Goal: Find specific page/section: Find specific page/section

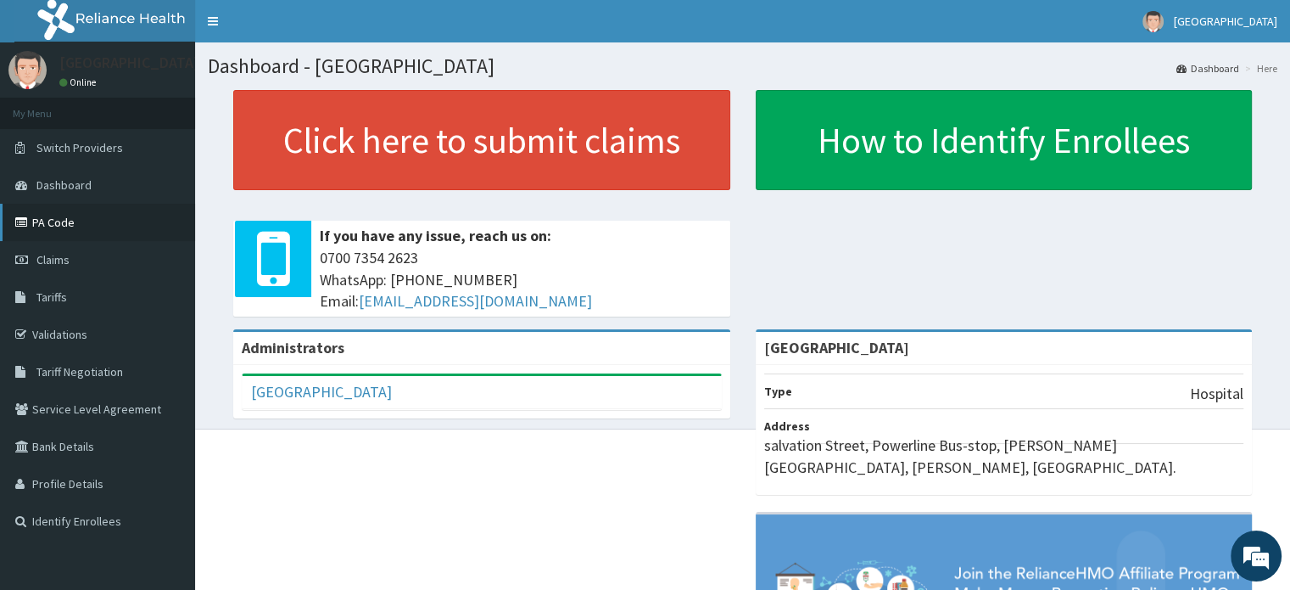
click at [66, 220] on link "PA Code" at bounding box center [97, 222] width 195 height 37
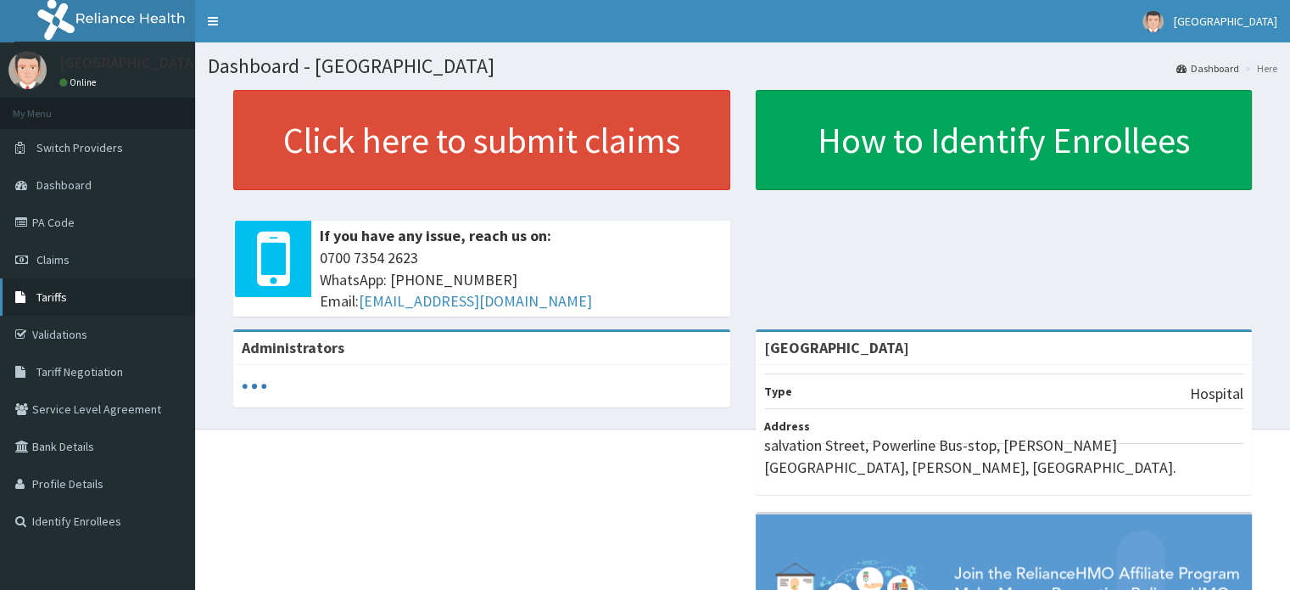
click at [70, 287] on link "Tariffs" at bounding box center [97, 296] width 195 height 37
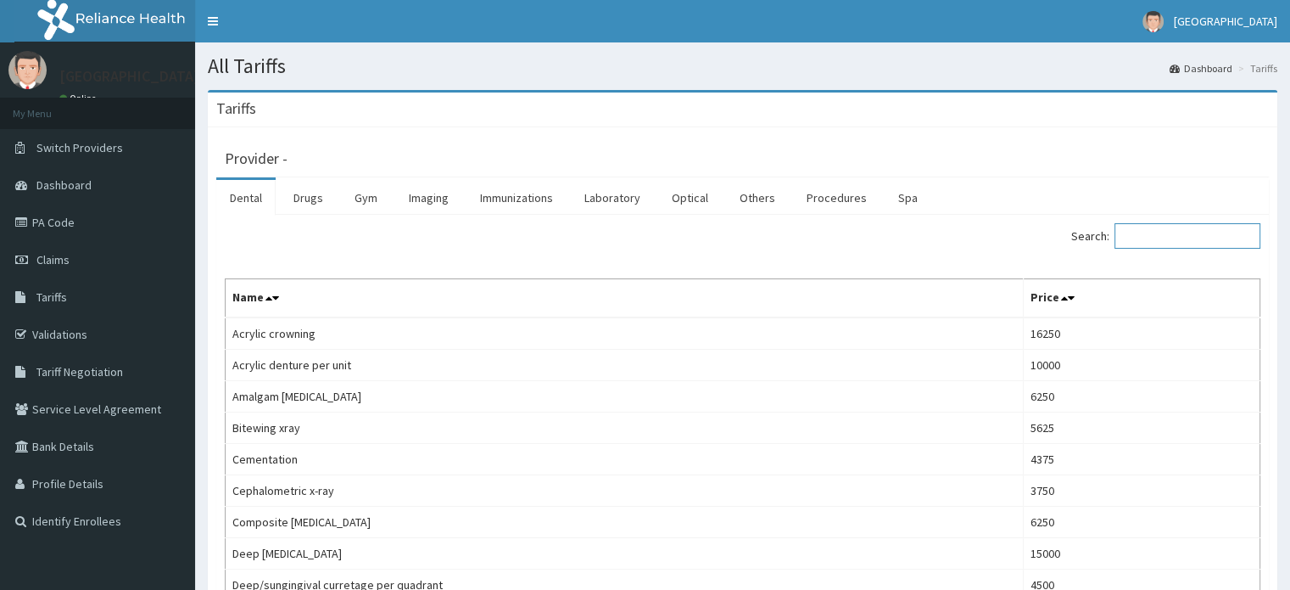
click at [1157, 237] on input "Search:" at bounding box center [1188, 235] width 146 height 25
type input "l"
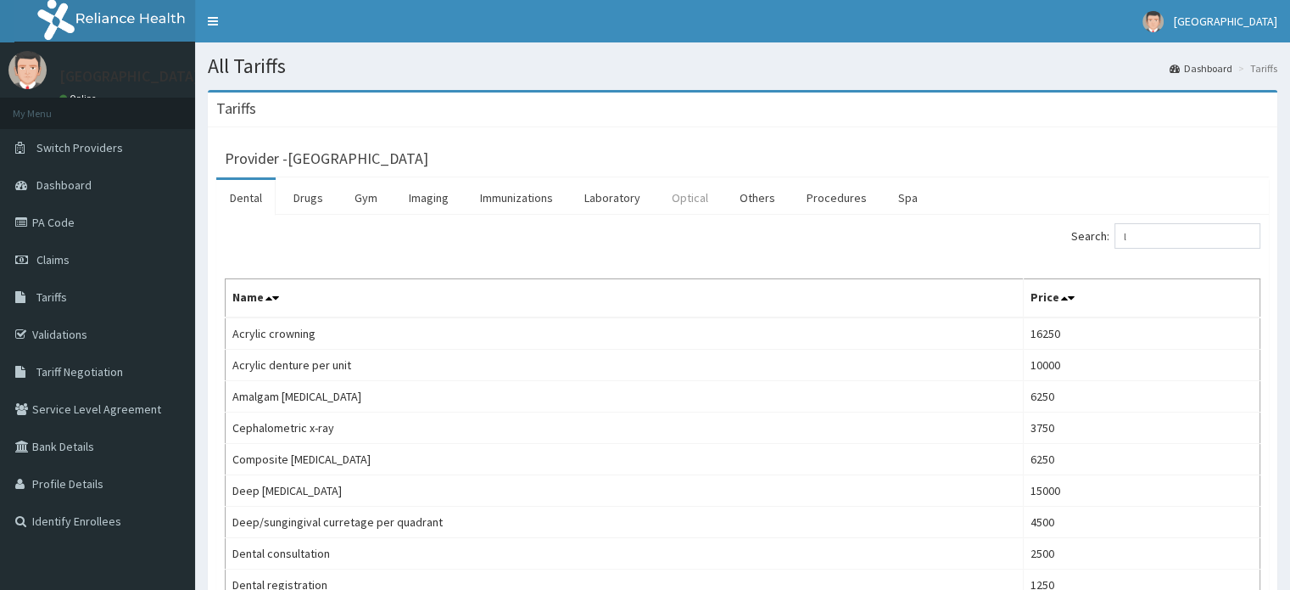
click at [679, 201] on link "Optical" at bounding box center [690, 198] width 64 height 36
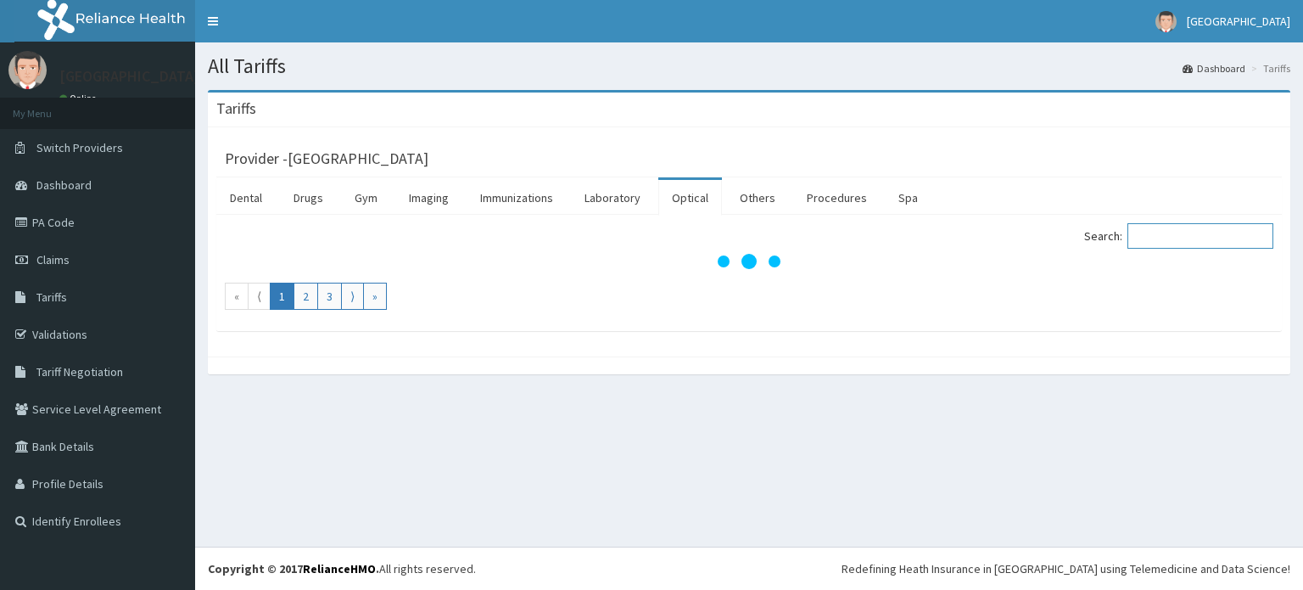
click at [1177, 236] on input "Search:" at bounding box center [1200, 235] width 146 height 25
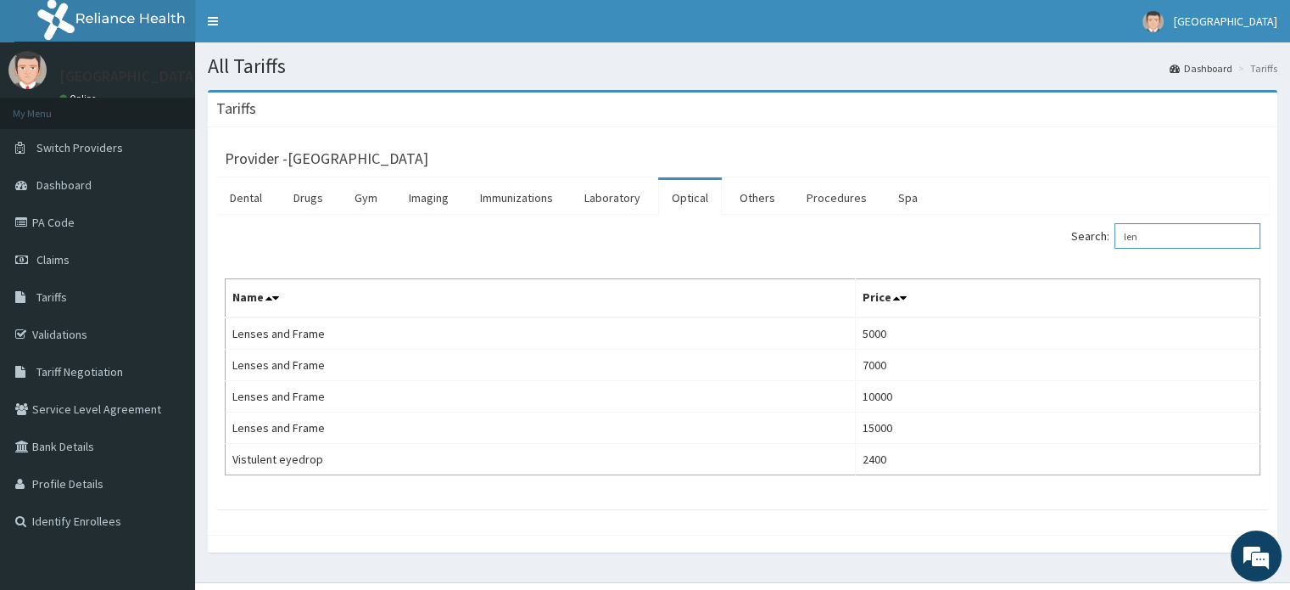
type input "len"
